Goal: Transaction & Acquisition: Purchase product/service

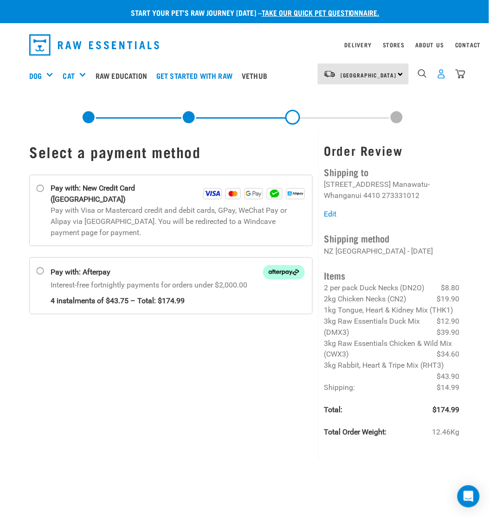
click at [444, 72] on img "dropdown navigation" at bounding box center [442, 74] width 10 height 10
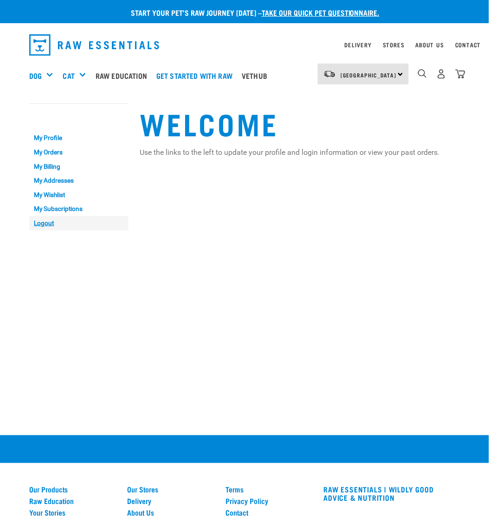
click at [48, 224] on link "Logout" at bounding box center [78, 223] width 99 height 14
